Goal: Find contact information: Find contact information

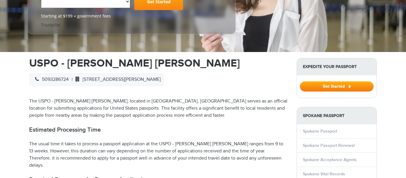
select select "**********"
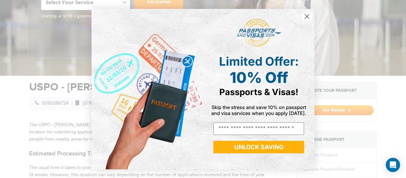
click at [307, 17] on icon "Close dialog" at bounding box center [307, 16] width 4 height 4
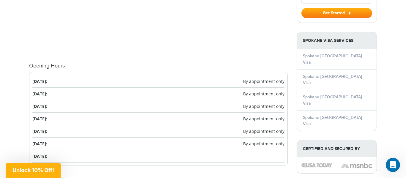
scroll to position [606, 0]
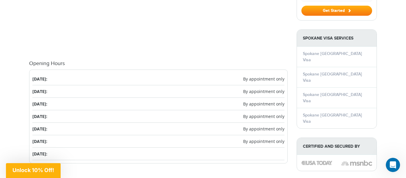
click at [249, 126] on span "By appointment only" at bounding box center [263, 129] width 41 height 6
click at [43, 123] on li "[DATE]: By appointment only" at bounding box center [158, 129] width 252 height 12
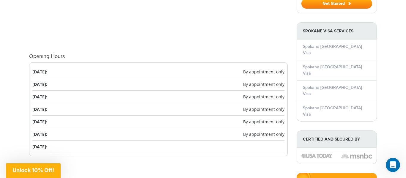
scroll to position [615, 0]
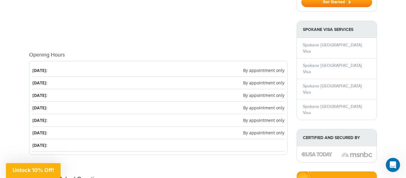
click at [42, 114] on li "[DATE]: By appointment only" at bounding box center [158, 120] width 252 height 12
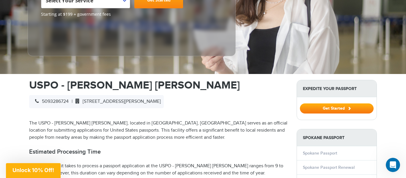
scroll to position [0, 0]
